Goal: Task Accomplishment & Management: Use online tool/utility

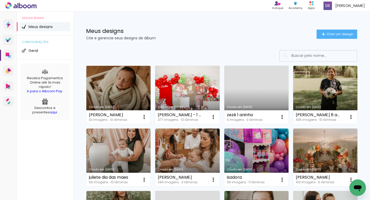
click at [126, 86] on link "Criado em [DATE]" at bounding box center [118, 95] width 64 height 58
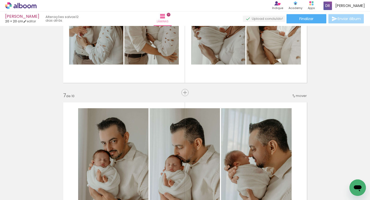
scroll to position [826, 0]
